Goal: Task Accomplishment & Management: Manage account settings

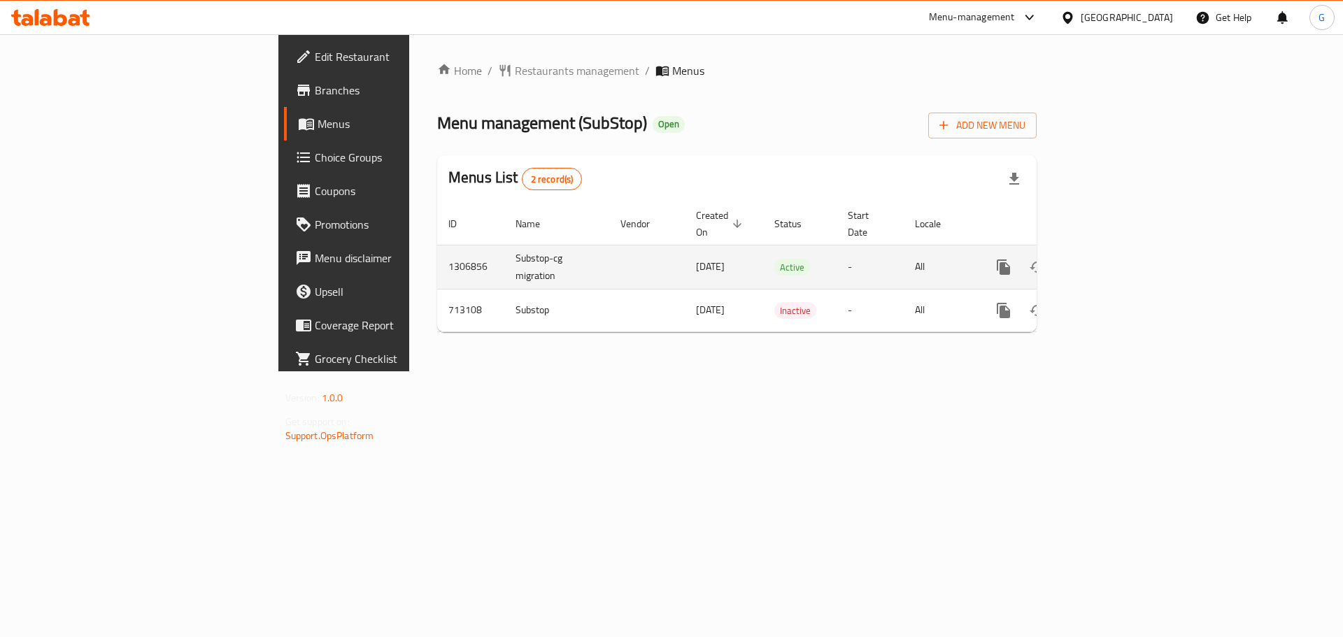
click at [1113, 259] on icon "enhanced table" at bounding box center [1104, 267] width 17 height 17
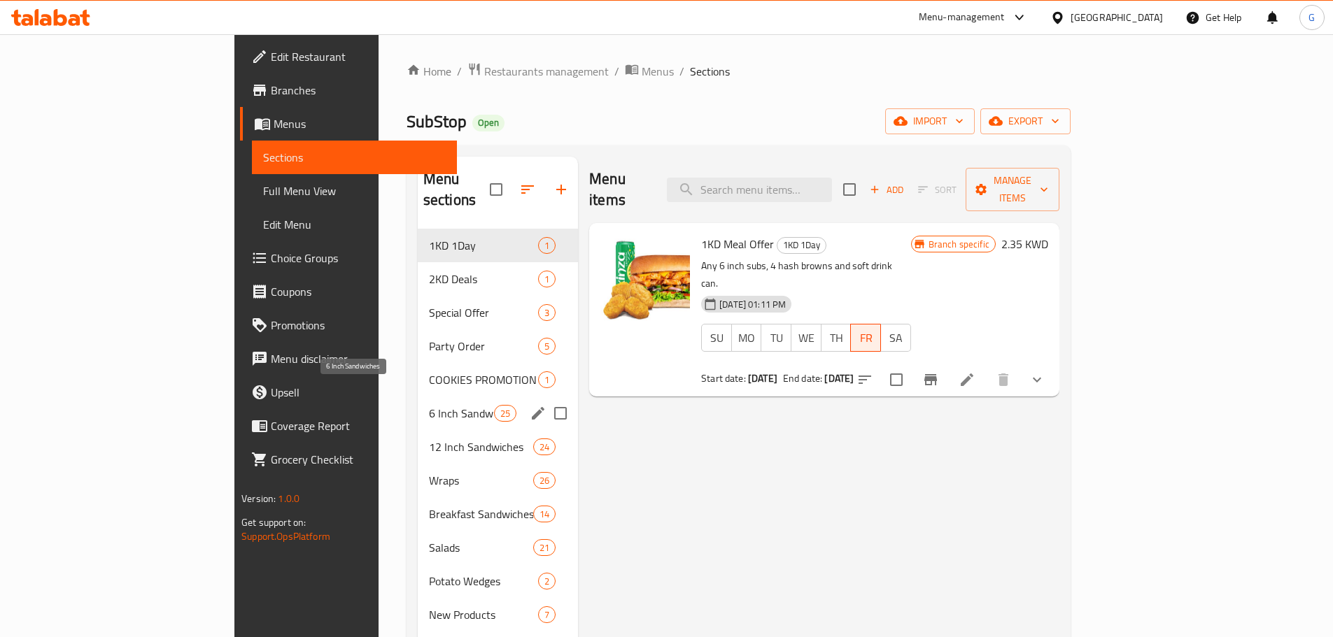
click at [429, 405] on span "6 Inch Sandwiches" at bounding box center [461, 413] width 65 height 17
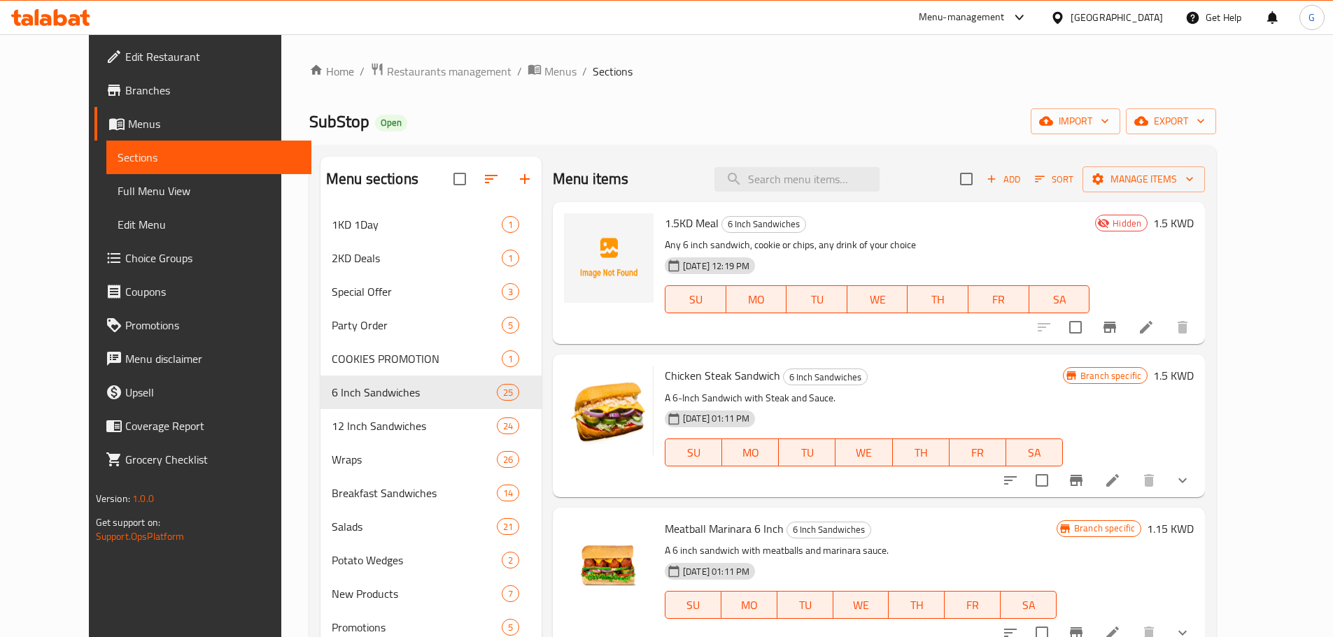
click at [1154, 334] on icon at bounding box center [1145, 327] width 17 height 17
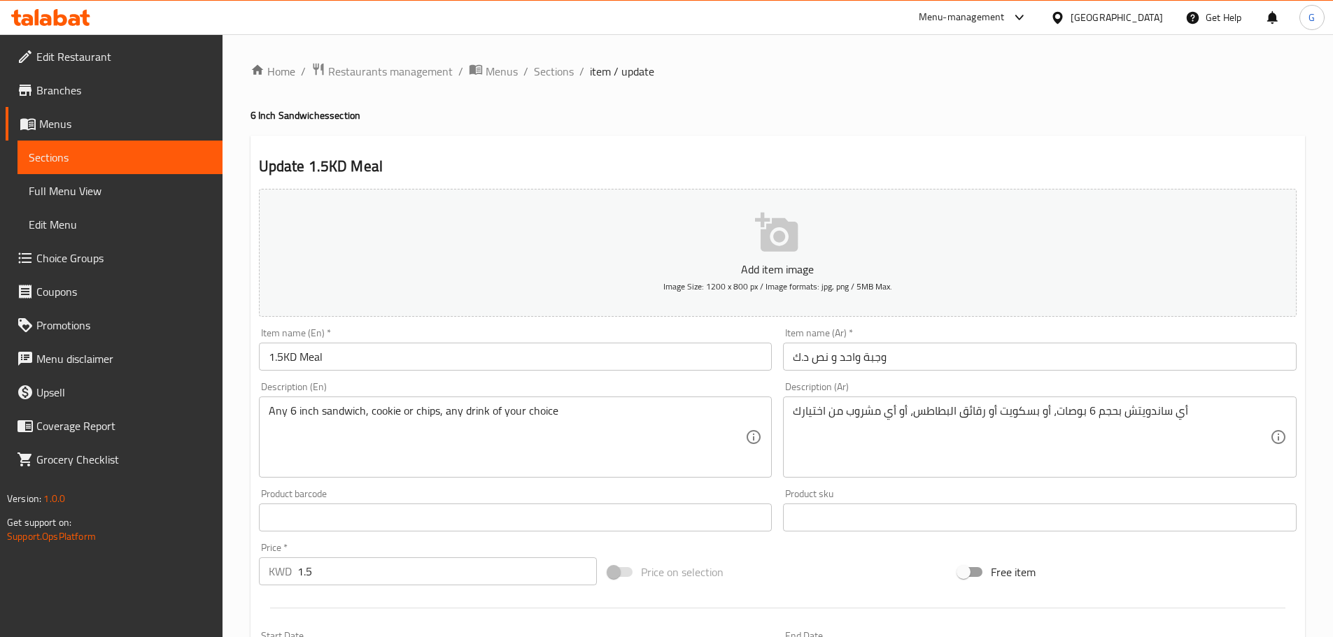
scroll to position [351, 0]
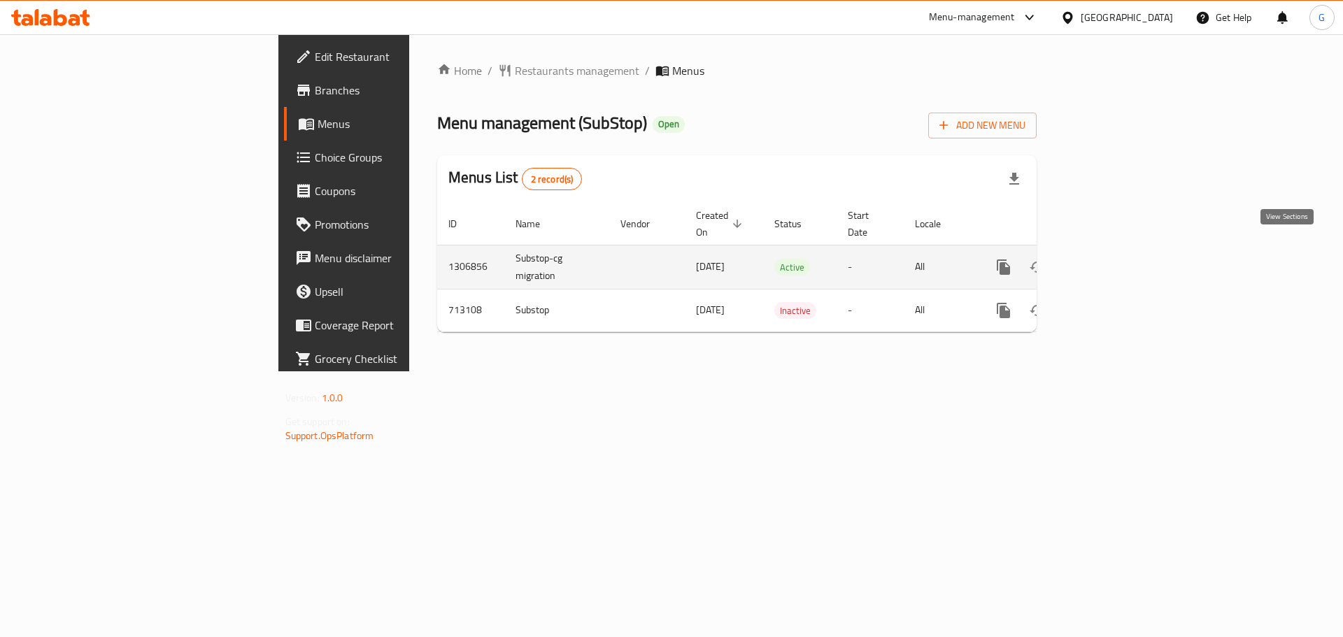
click at [1113, 259] on icon "enhanced table" at bounding box center [1104, 267] width 17 height 17
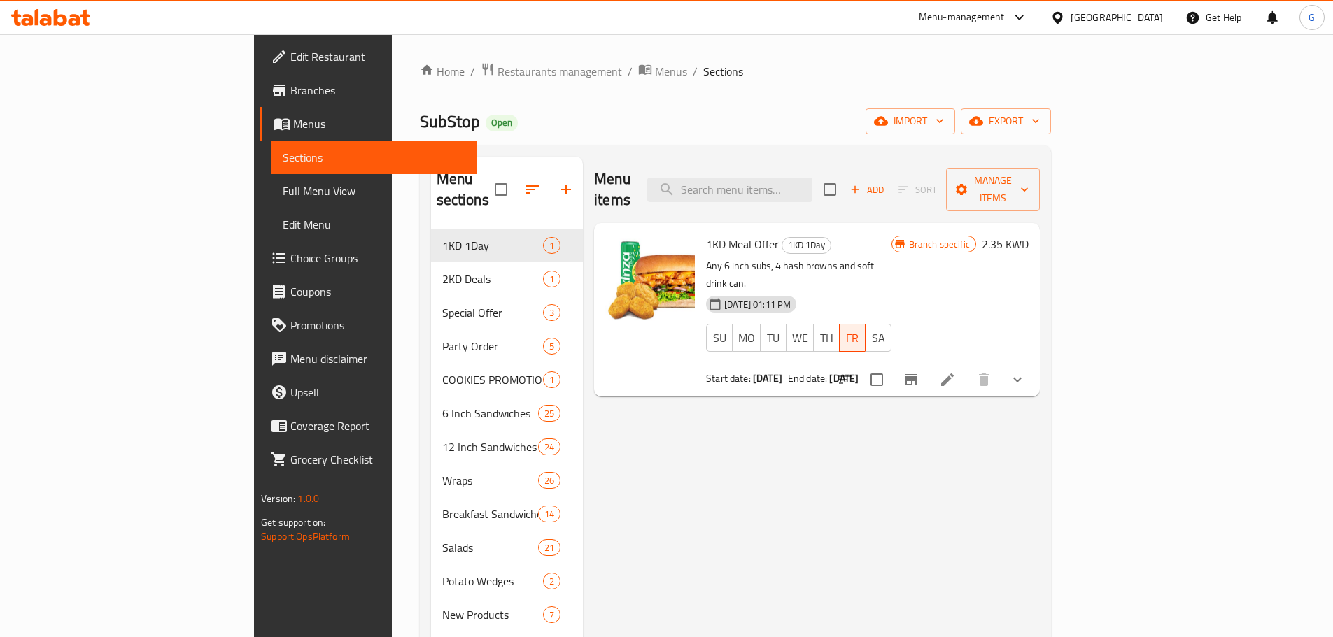
click at [283, 194] on span "Full Menu View" at bounding box center [374, 191] width 183 height 17
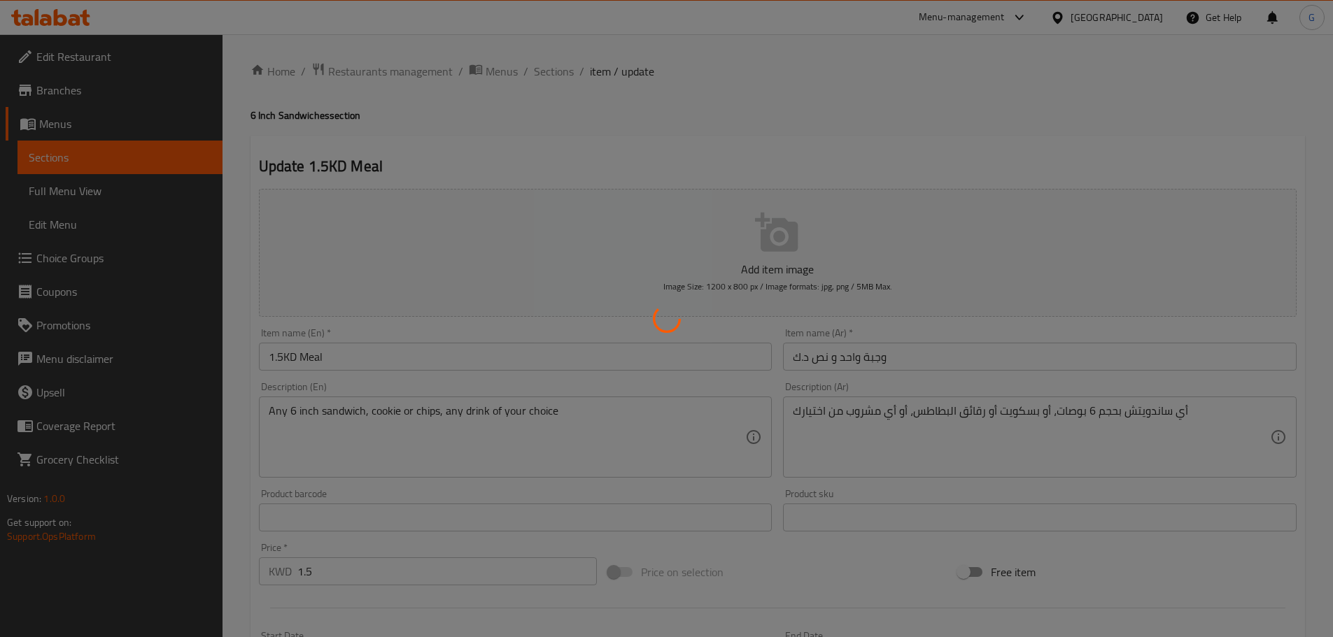
click at [541, 109] on div at bounding box center [666, 318] width 1333 height 637
click at [1159, 273] on div at bounding box center [666, 318] width 1333 height 637
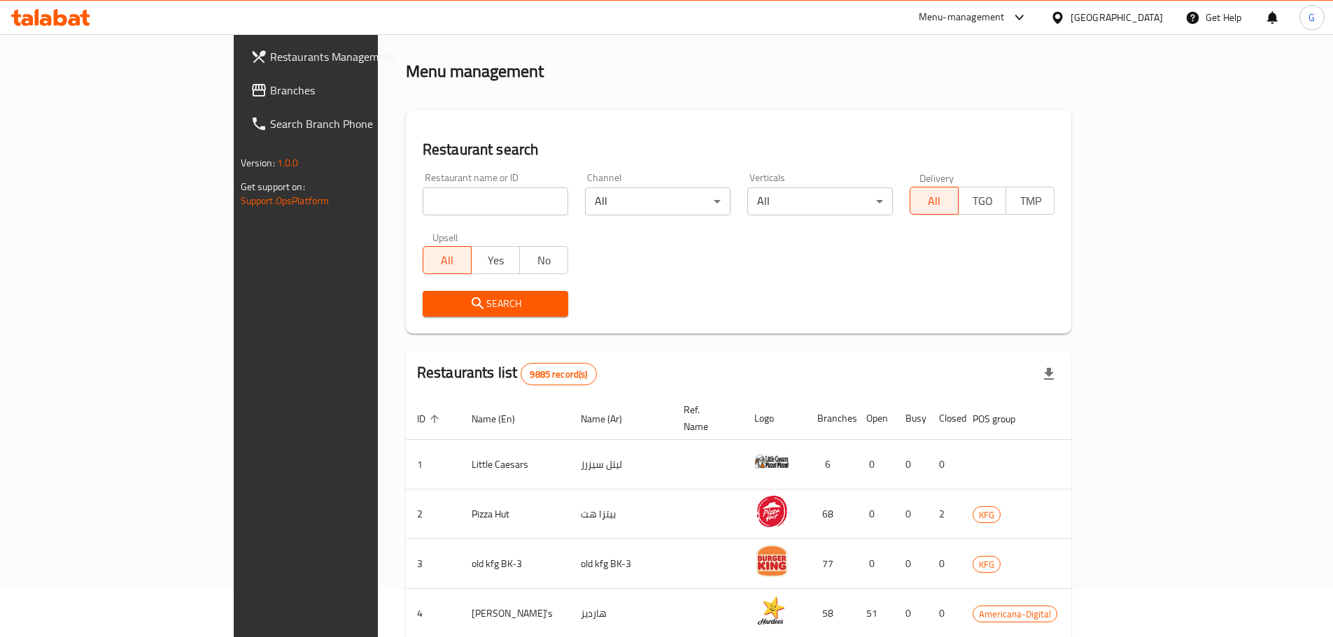
scroll to position [70, 0]
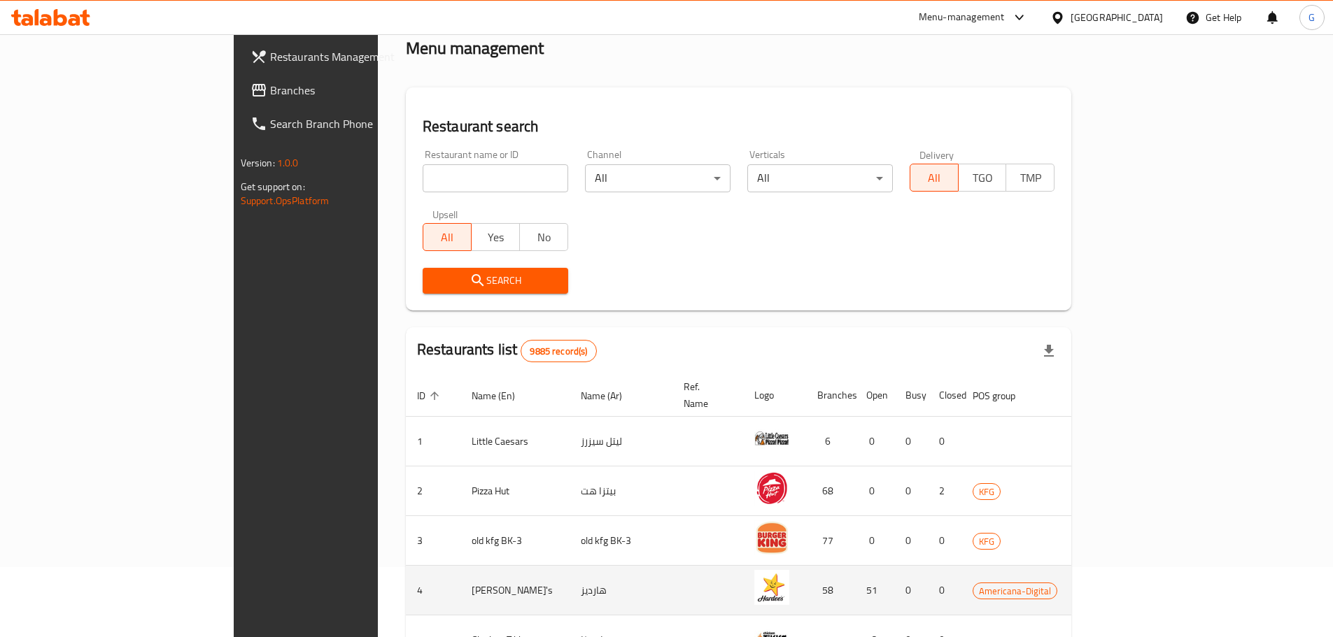
click at [1177, 586] on icon "enhanced table" at bounding box center [1168, 592] width 15 height 12
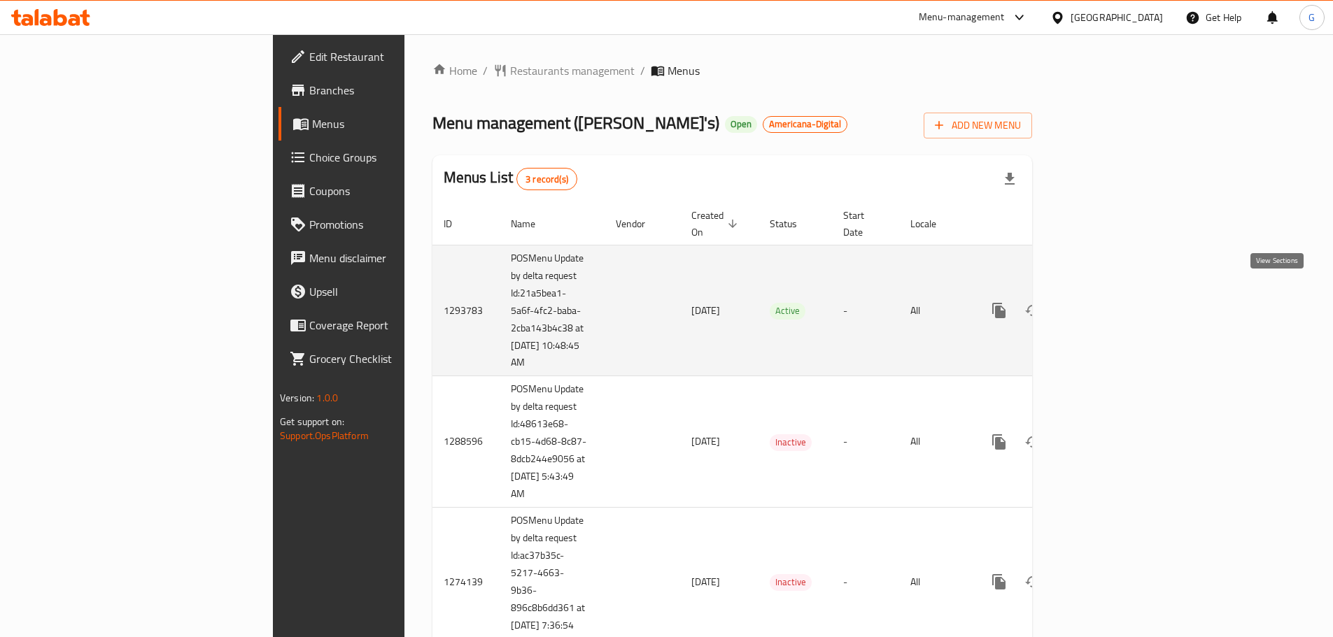
click at [1108, 302] on icon "enhanced table" at bounding box center [1099, 310] width 17 height 17
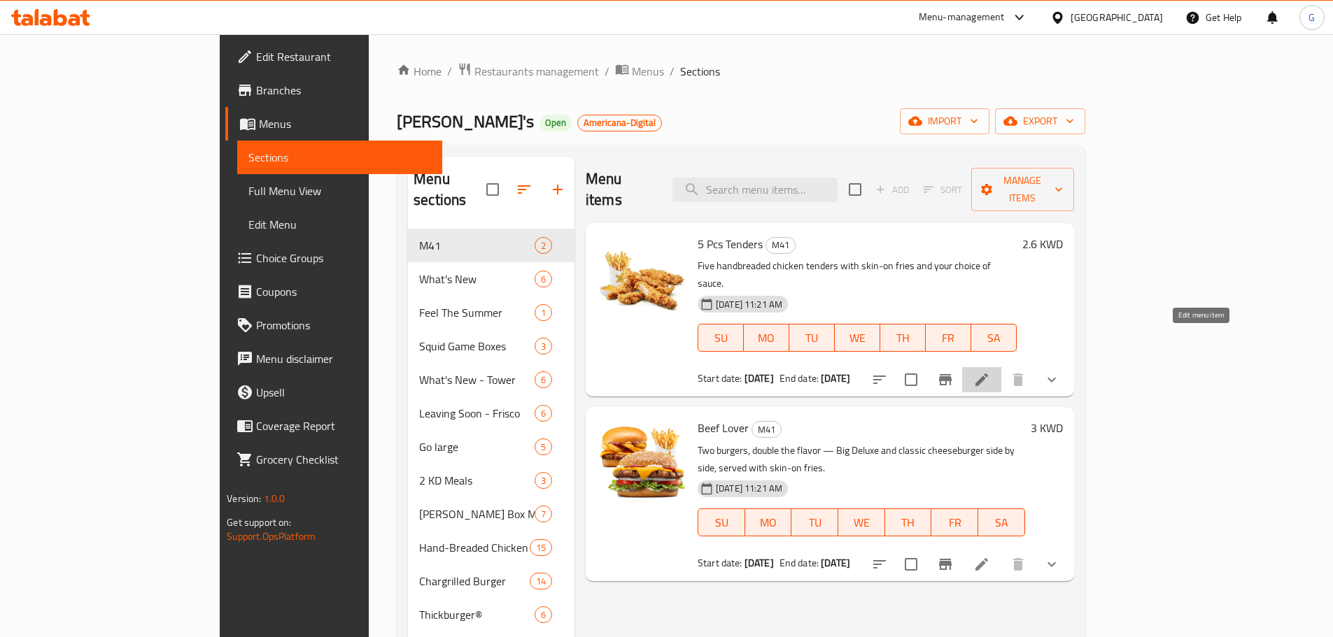
click at [988, 374] on icon at bounding box center [981, 380] width 13 height 13
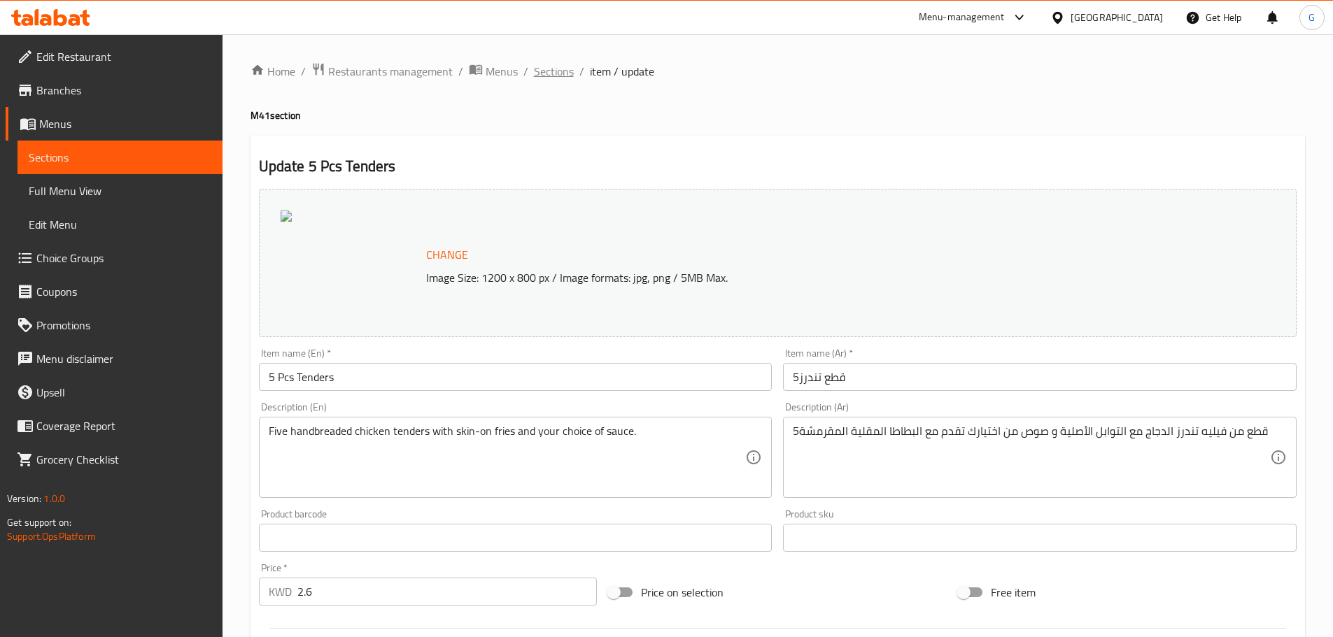
click at [548, 64] on span "Sections" at bounding box center [554, 71] width 40 height 17
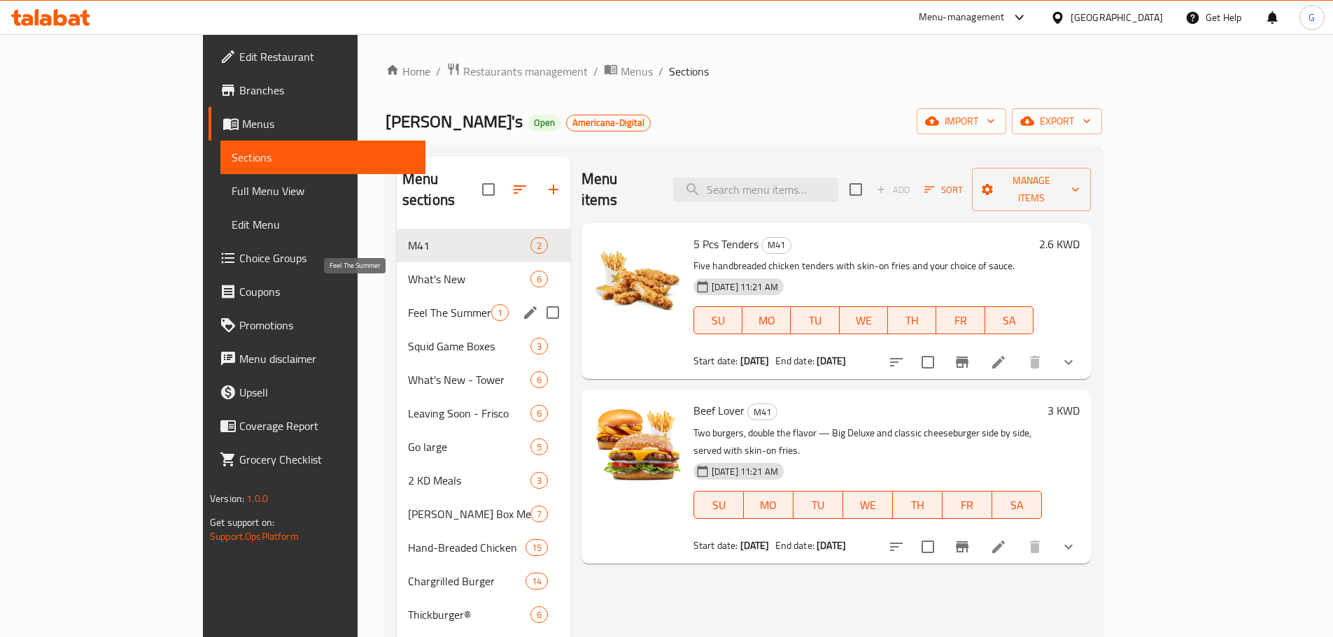
click at [408, 304] on span "Feel The Summer" at bounding box center [449, 312] width 83 height 17
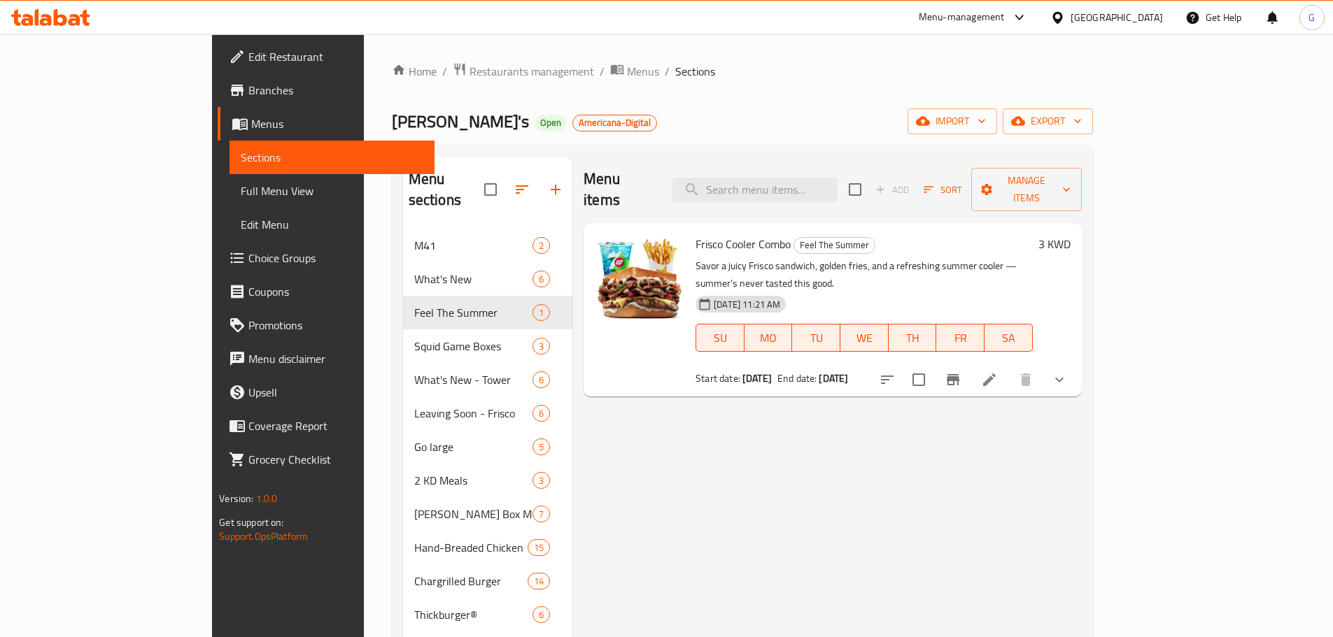
click at [998, 371] on icon at bounding box center [989, 379] width 17 height 17
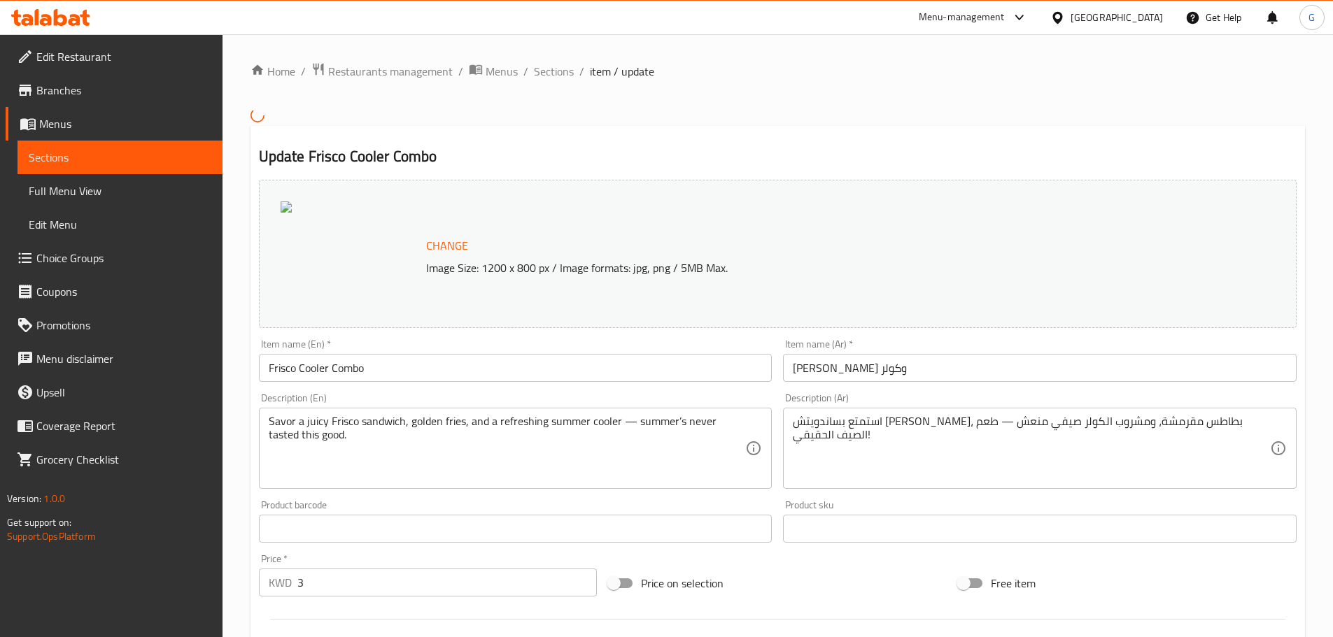
click at [64, 263] on span "Choice Groups" at bounding box center [123, 258] width 175 height 17
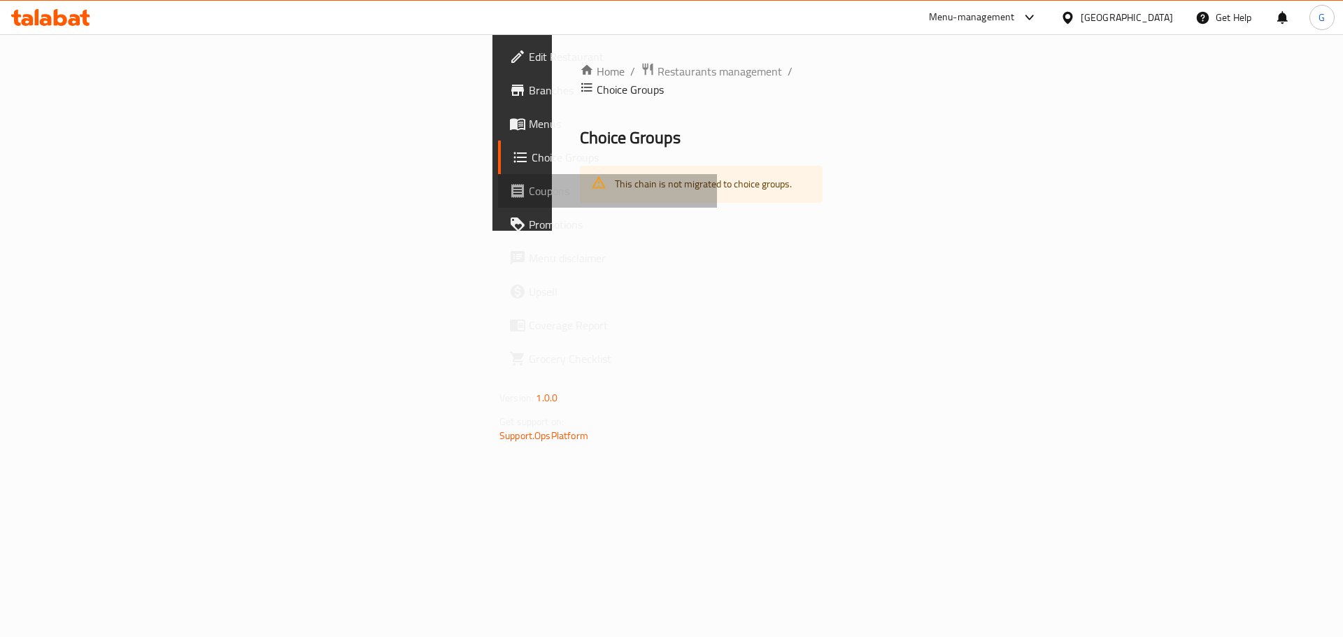
click at [529, 195] on span "Coupons" at bounding box center [617, 191] width 177 height 17
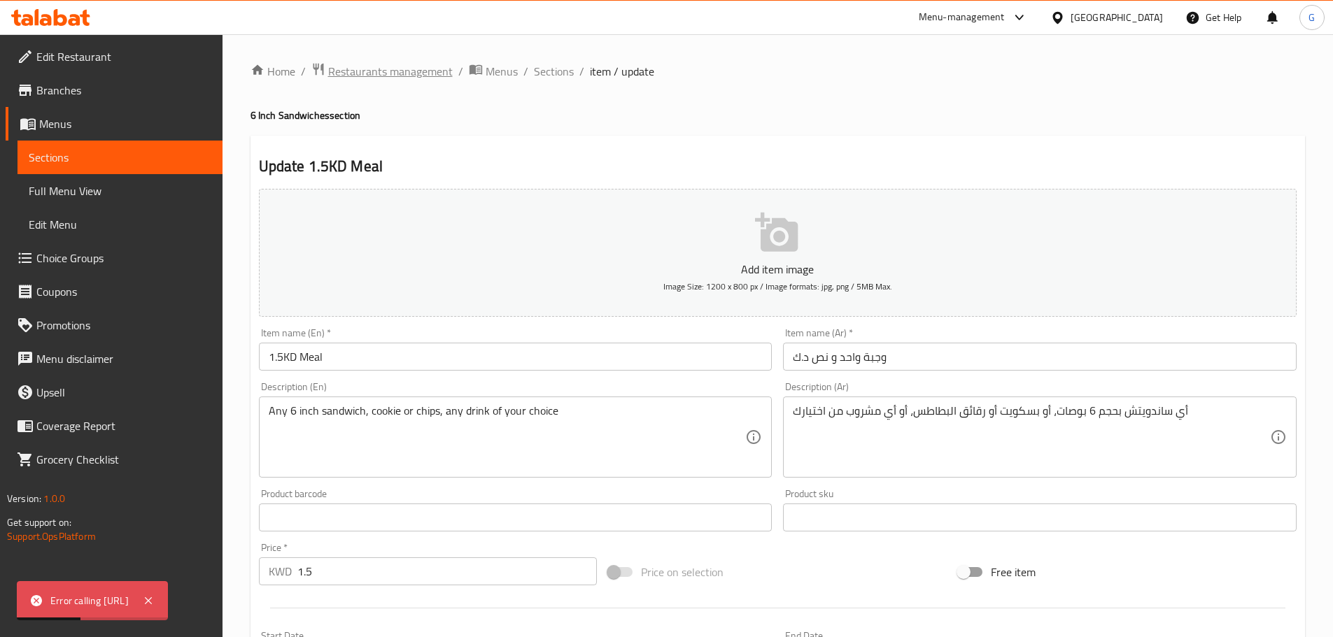
click at [402, 73] on span "Restaurants management" at bounding box center [390, 71] width 125 height 17
